Goal: Information Seeking & Learning: Learn about a topic

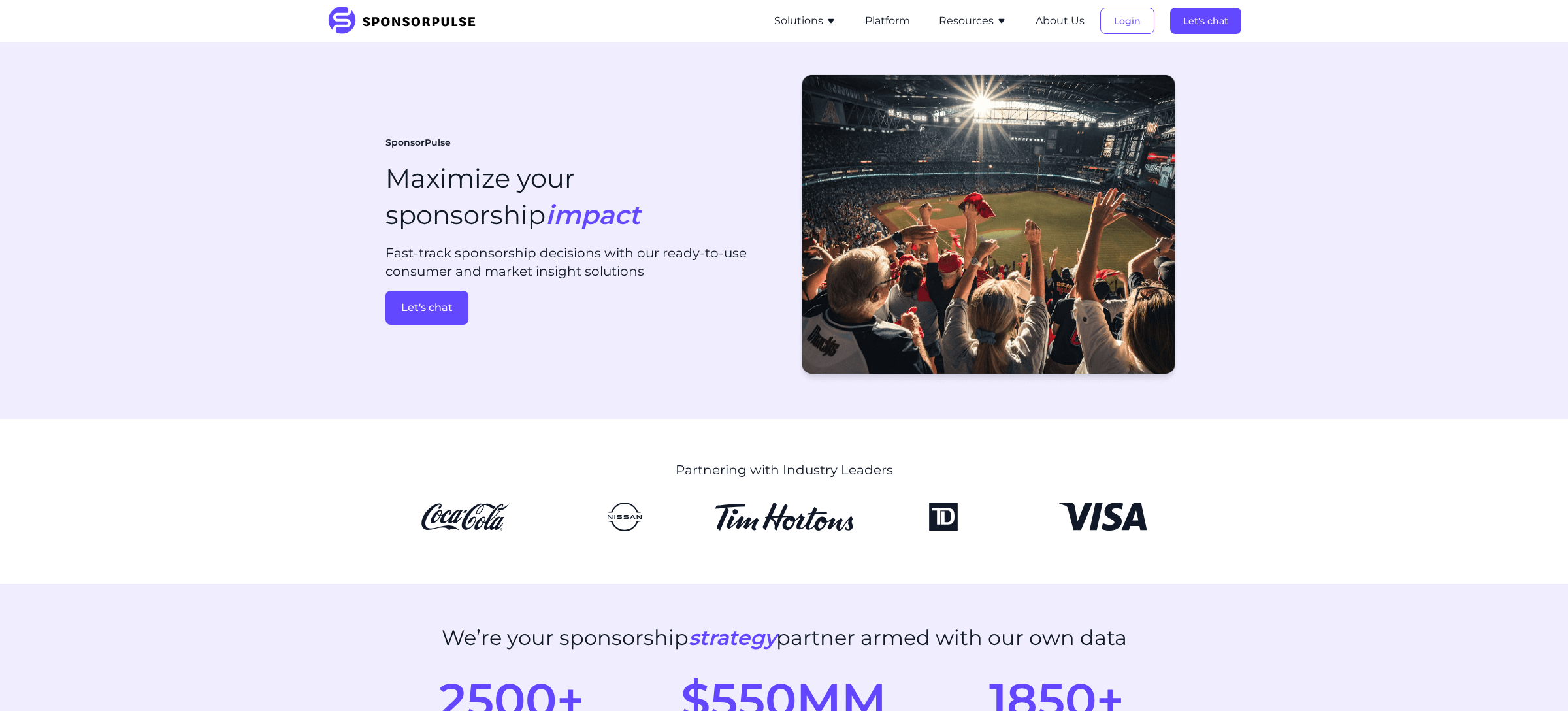
click at [975, 17] on button "Resources" at bounding box center [972, 21] width 68 height 16
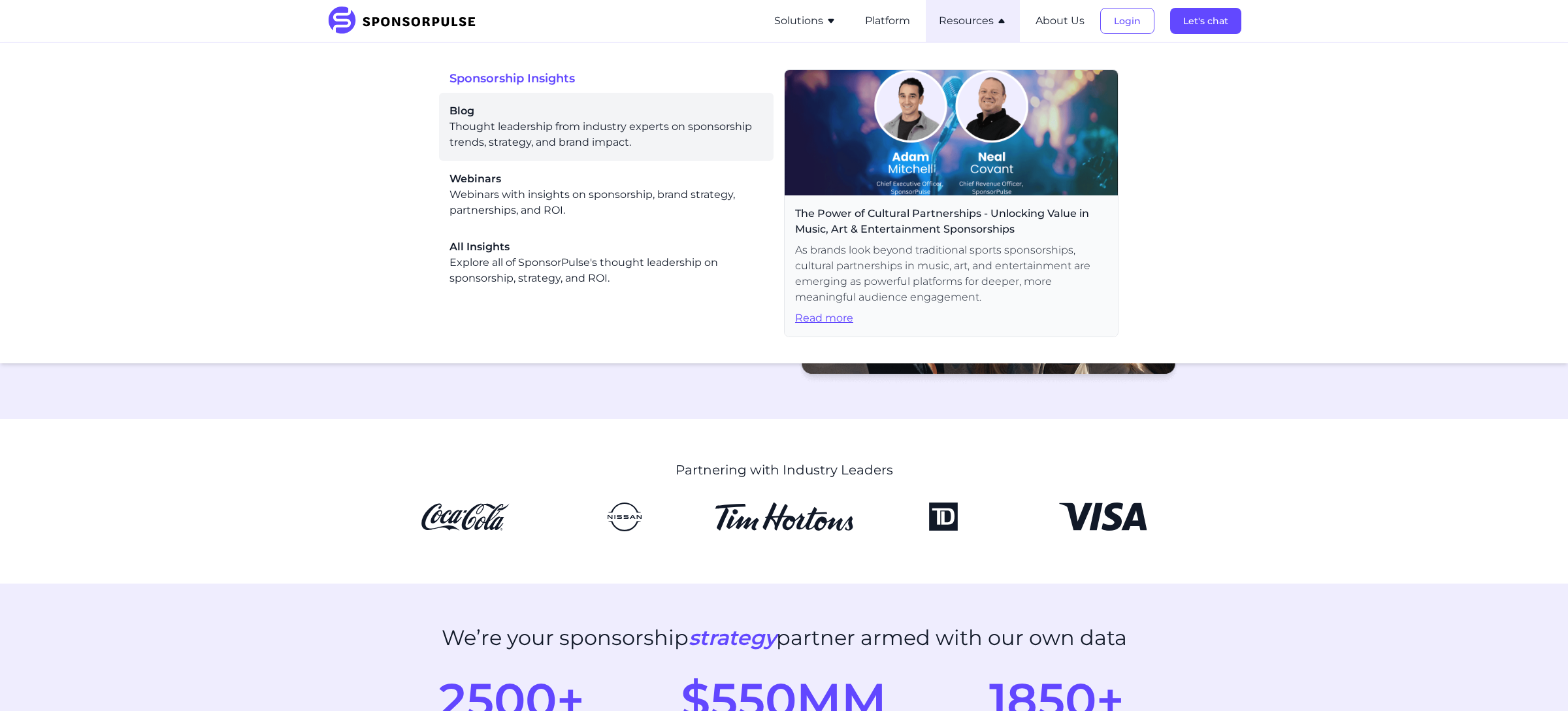
click at [625, 134] on div "Blog Thought leadership from industry experts on sponsorship trends, strategy, …" at bounding box center [607, 127] width 314 height 47
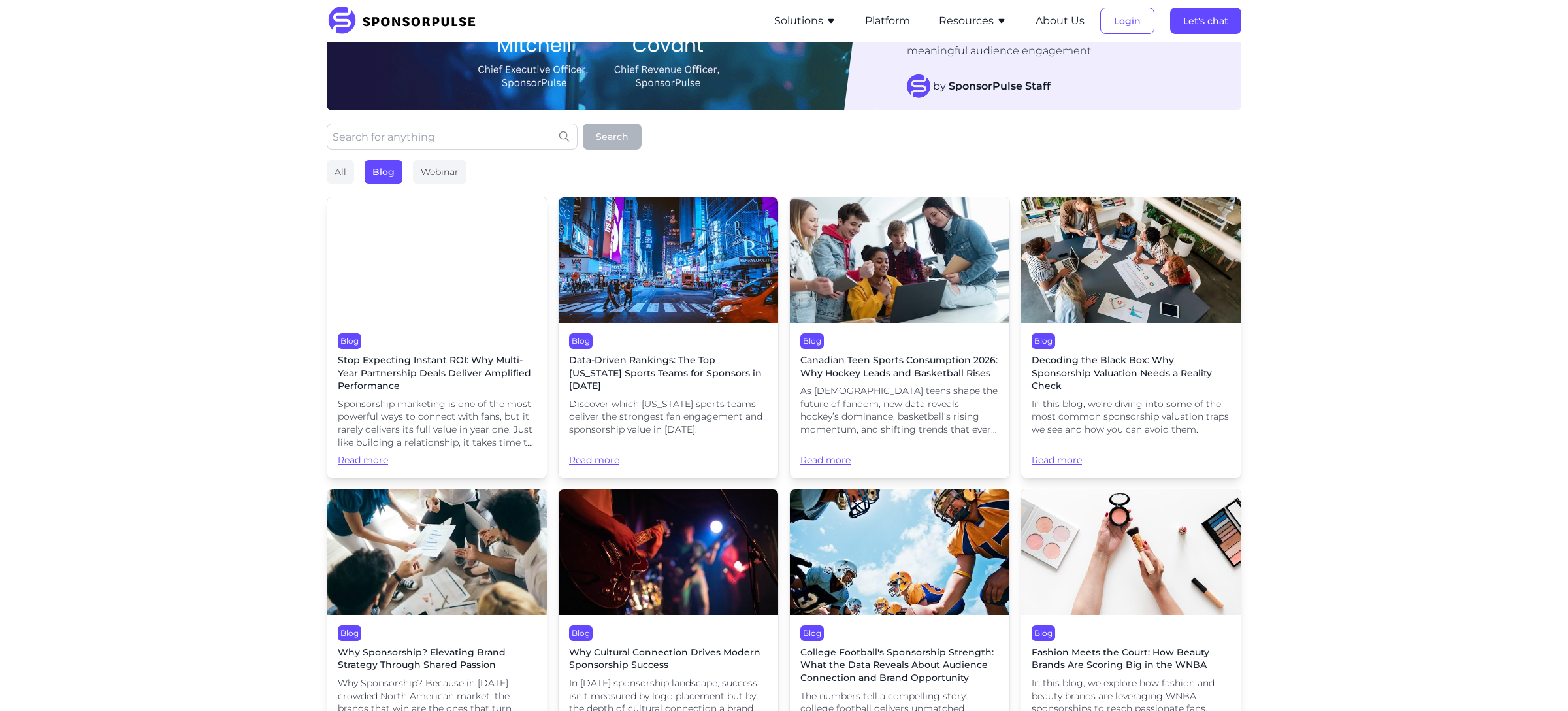
scroll to position [196, 0]
